Goal: Task Accomplishment & Management: Use online tool/utility

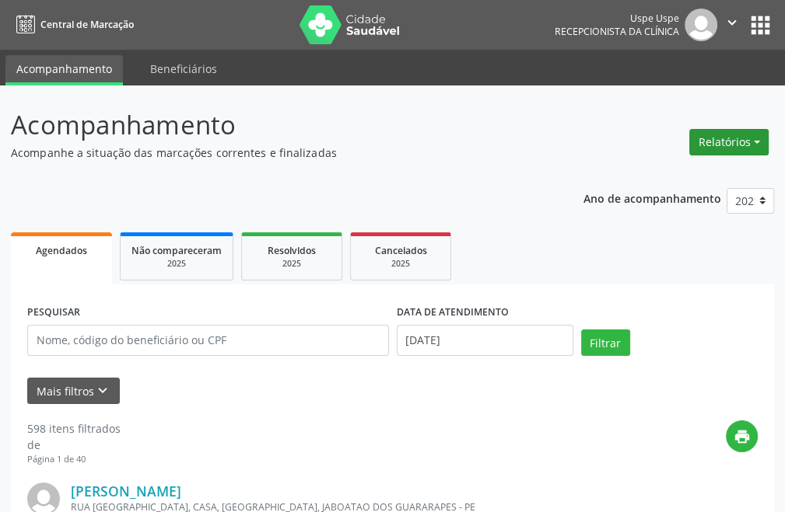
click at [735, 142] on button "Relatórios" at bounding box center [728, 142] width 79 height 26
click at [641, 180] on link "Agendamentos" at bounding box center [684, 176] width 167 height 22
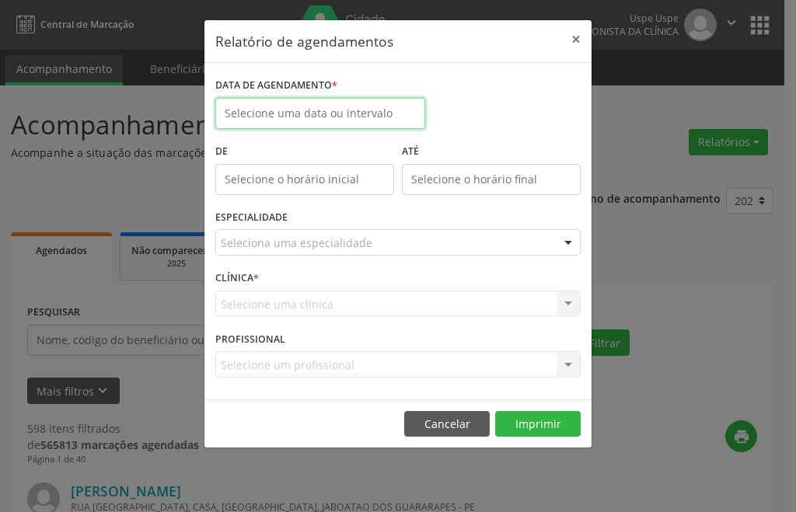
click at [279, 103] on input "text" at bounding box center [320, 113] width 210 height 31
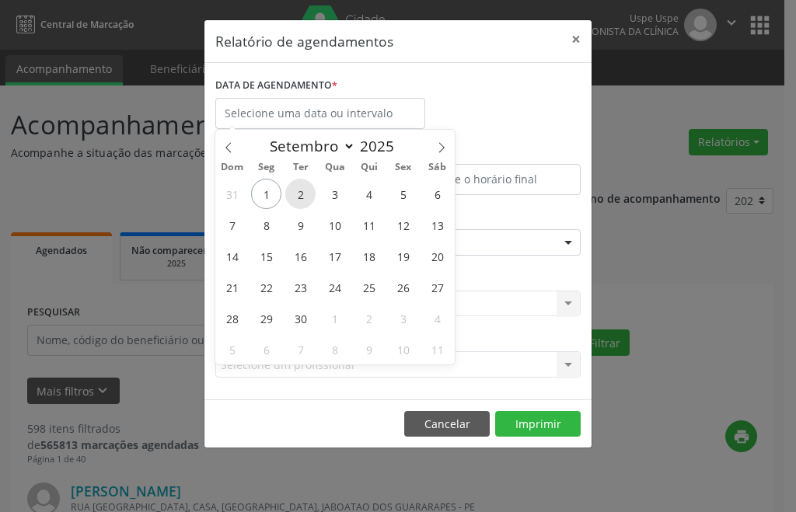
click at [296, 189] on span "2" at bounding box center [300, 194] width 30 height 30
type input "[DATE]"
click at [296, 189] on span "2" at bounding box center [300, 194] width 30 height 30
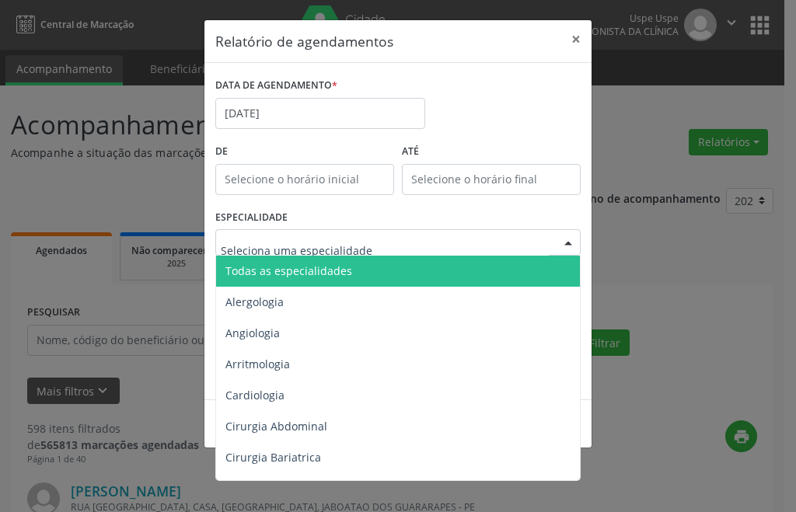
drag, startPoint x: 276, startPoint y: 242, endPoint x: 339, endPoint y: 163, distance: 100.7
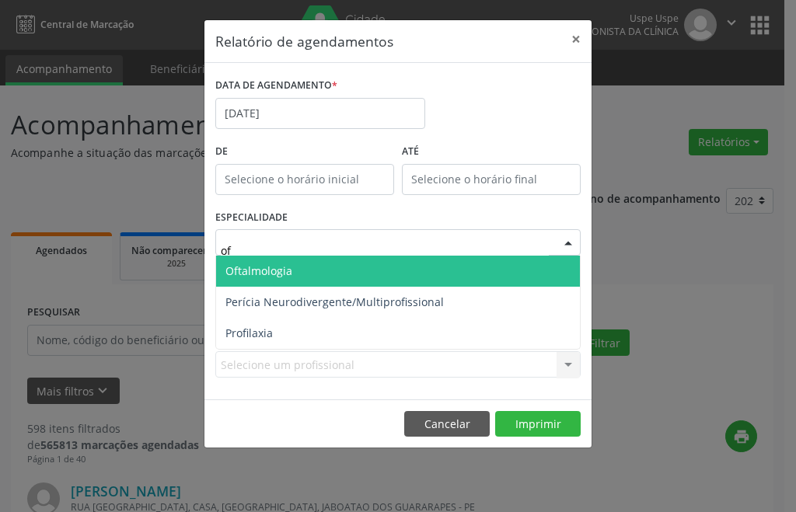
type input "oft"
click at [289, 271] on span "Oftalmologia" at bounding box center [259, 271] width 67 height 15
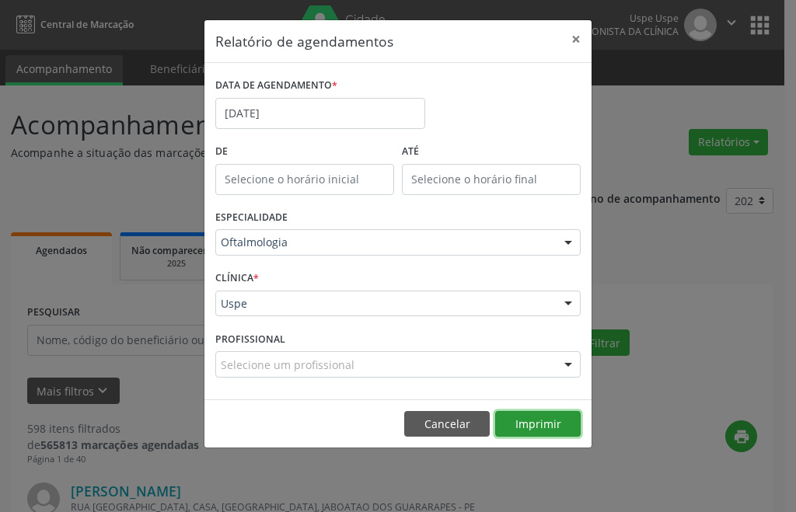
click at [532, 425] on button "Imprimir" at bounding box center [538, 424] width 86 height 26
